Goal: Task Accomplishment & Management: Complete application form

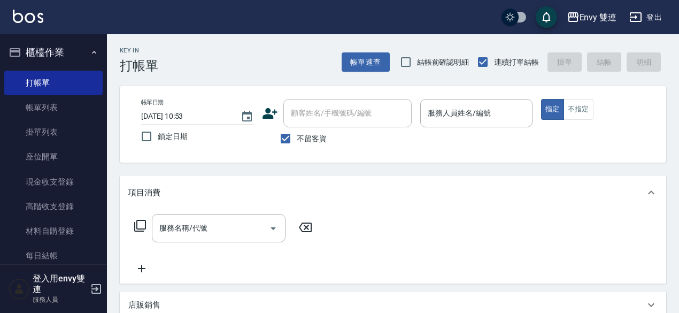
click at [269, 117] on icon at bounding box center [270, 113] width 15 height 11
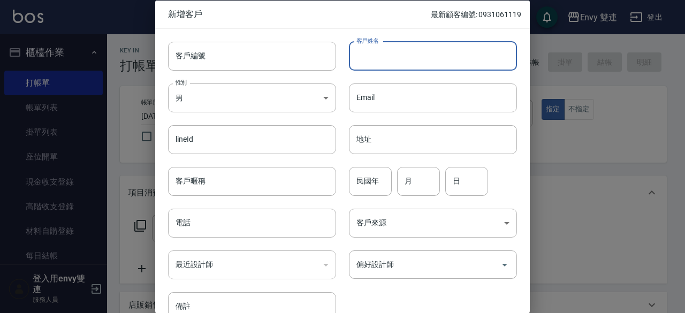
click at [398, 63] on input "客戶姓名" at bounding box center [433, 55] width 168 height 29
type input "[PERSON_NAME]"
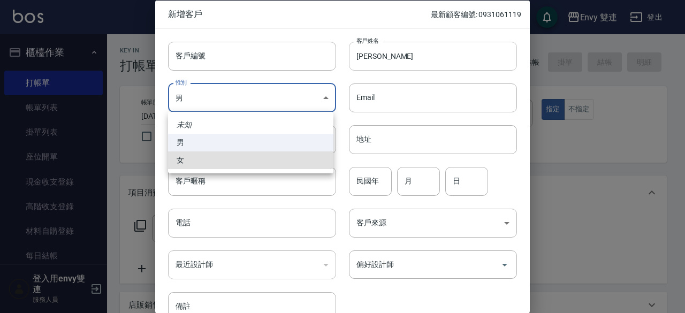
type input "[DEMOGRAPHIC_DATA]"
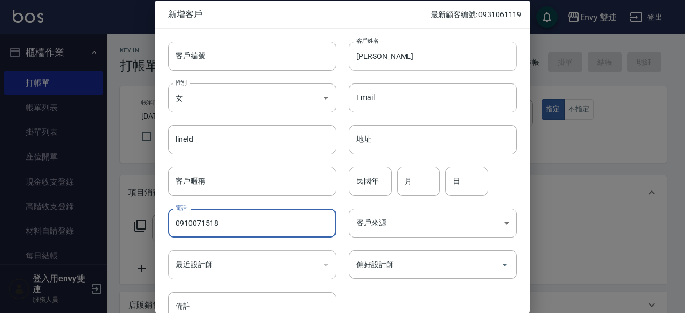
type input "0910071518"
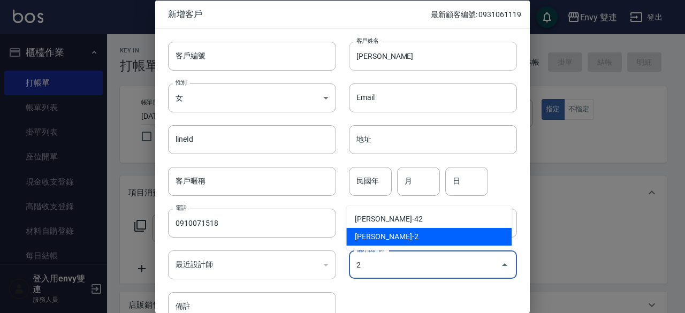
type input "[PERSON_NAME]"
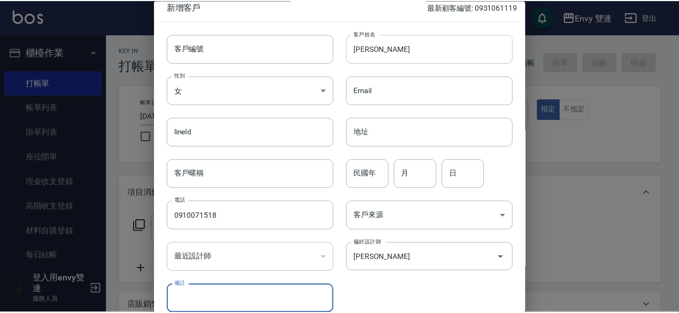
scroll to position [57, 0]
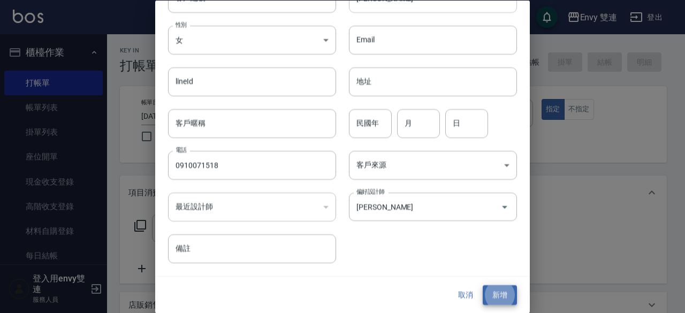
click at [483, 286] on button "新增" at bounding box center [500, 296] width 34 height 20
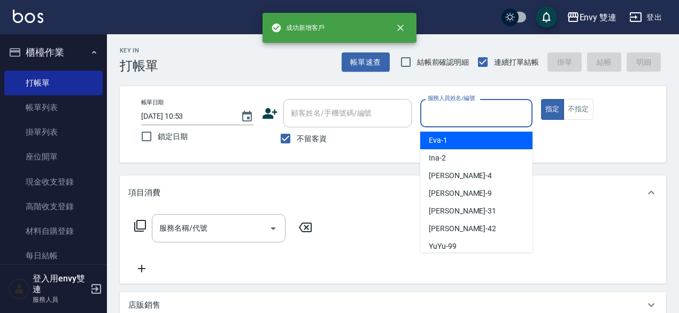
click at [491, 115] on input "服務人員姓名/編號" at bounding box center [476, 113] width 103 height 19
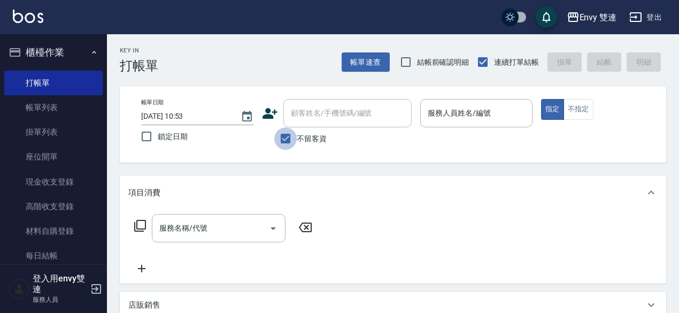
click at [284, 133] on input "不留客資" at bounding box center [285, 138] width 22 height 22
checkbox input "false"
click at [306, 123] on div "顧客姓名/手機號碼/編號" at bounding box center [348, 113] width 128 height 28
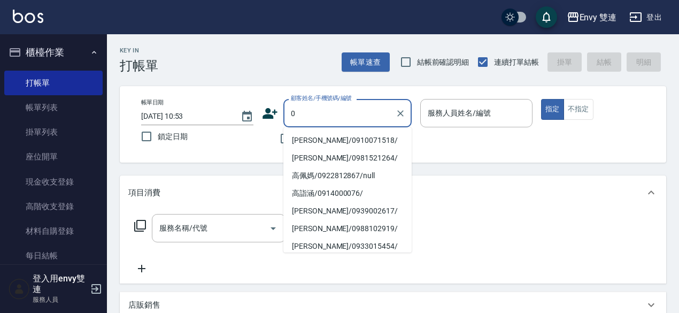
type input "[PERSON_NAME]/0910071518/"
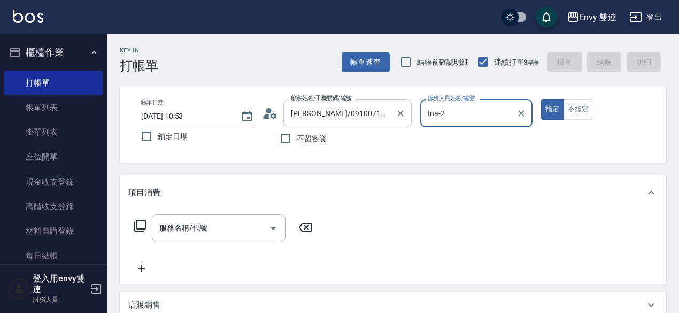
type input "Ina-2"
click at [541, 99] on button "指定" at bounding box center [552, 109] width 23 height 21
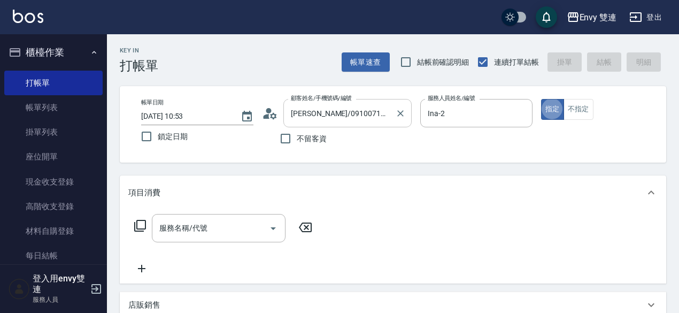
type button "true"
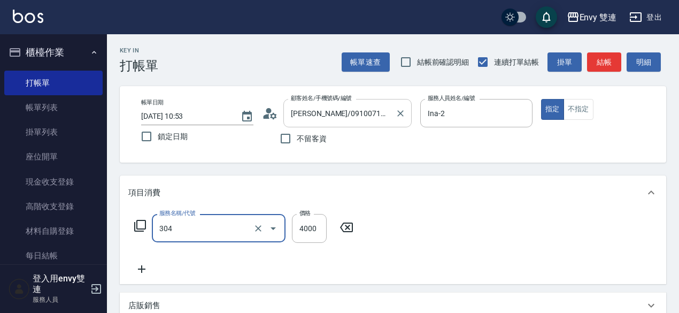
type input "縮毛矯正 (304)"
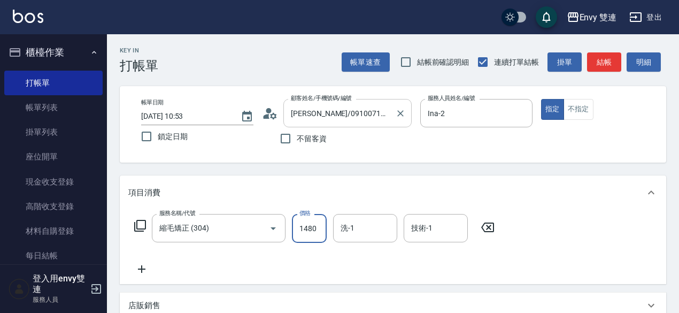
type input "1480"
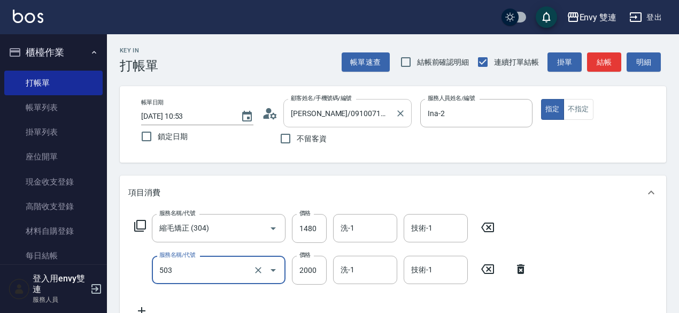
type input "日本結構二段式(503)"
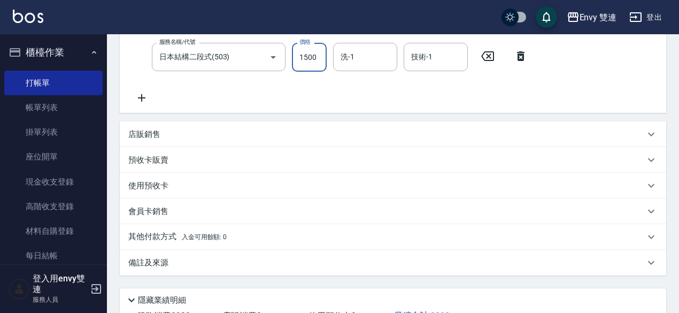
scroll to position [295, 0]
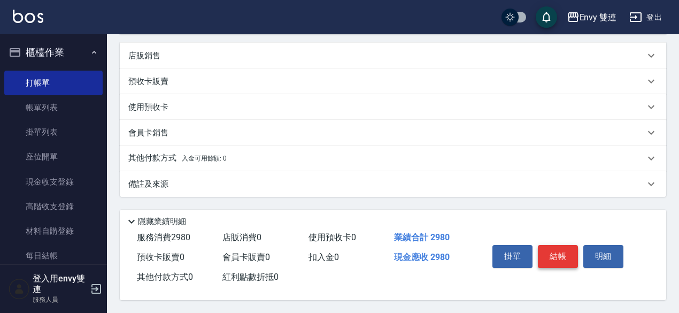
type input "1500"
click at [565, 255] on button "結帳" at bounding box center [558, 256] width 40 height 22
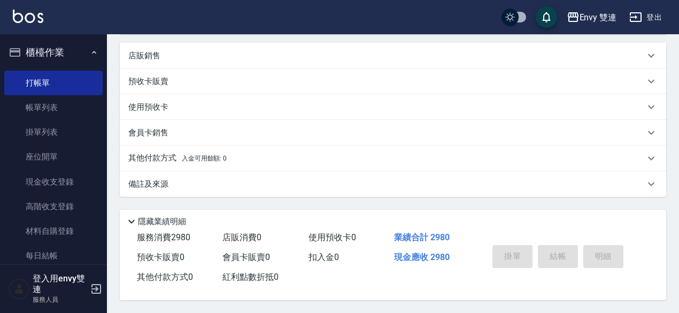
type input "[DATE] 13:19"
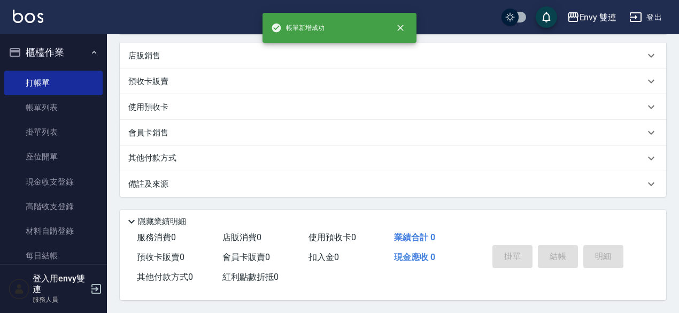
scroll to position [0, 0]
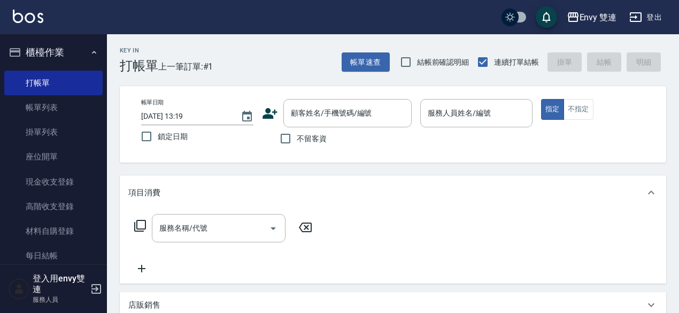
click at [563, 255] on div "服務名稱/代號 服務名稱/代號" at bounding box center [393, 247] width 547 height 74
